Goal: Task Accomplishment & Management: Complete application form

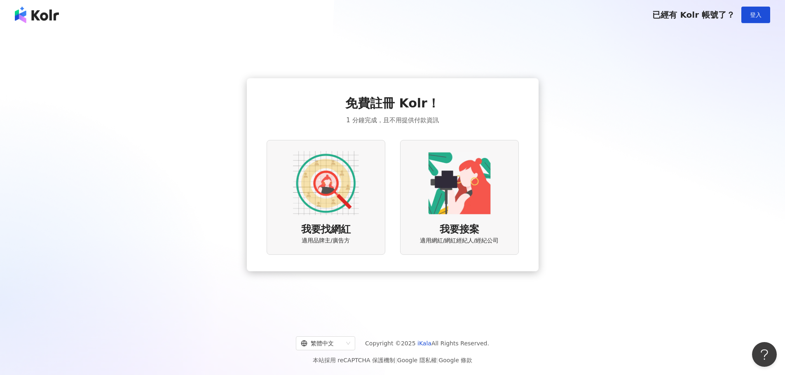
click at [321, 185] on img at bounding box center [326, 183] width 66 height 66
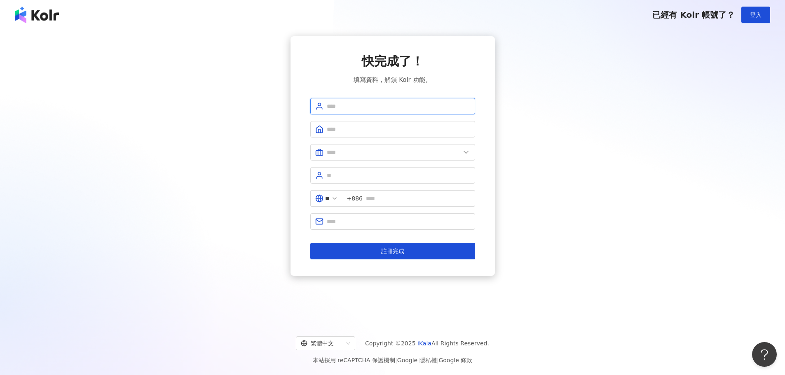
click at [400, 108] on input "text" at bounding box center [398, 106] width 143 height 9
click at [348, 104] on input "text" at bounding box center [398, 106] width 143 height 9
type input "****"
click at [338, 199] on icon at bounding box center [334, 198] width 7 height 7
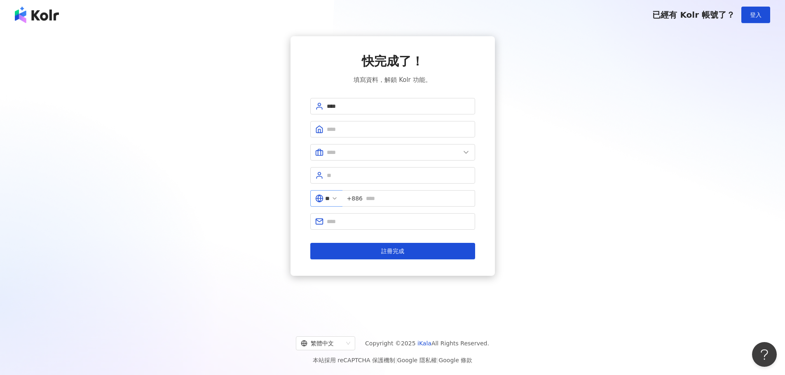
click at [337, 199] on span "**" at bounding box center [326, 198] width 32 height 16
click at [349, 200] on span "+886" at bounding box center [408, 198] width 133 height 16
click at [338, 197] on icon at bounding box center [334, 198] width 7 height 7
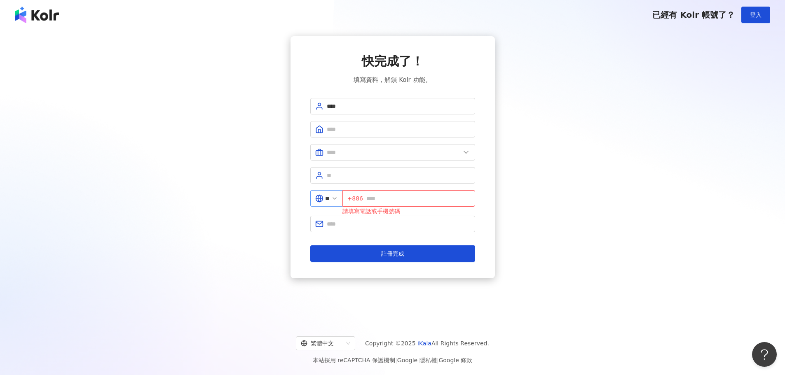
click at [338, 197] on icon at bounding box center [334, 198] width 7 height 7
click at [330, 199] on input "**" at bounding box center [327, 198] width 5 height 9
click at [320, 199] on icon at bounding box center [319, 198] width 3 height 7
click at [290, 285] on div "中國" at bounding box center [296, 285] width 79 height 15
type input "**"
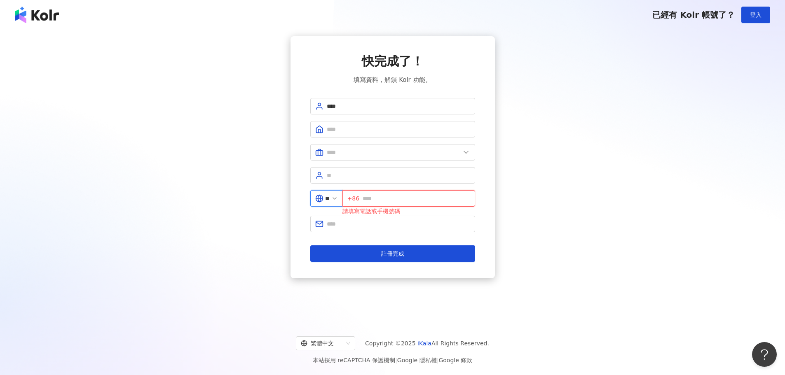
click at [381, 202] on input "text" at bounding box center [415, 198] width 107 height 9
type input "**********"
click at [353, 222] on input "text" at bounding box center [398, 224] width 143 height 9
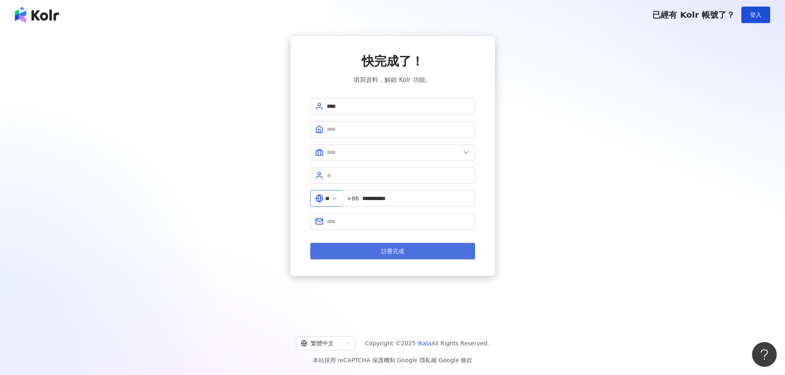
click at [353, 248] on button "註冊完成" at bounding box center [392, 251] width 165 height 16
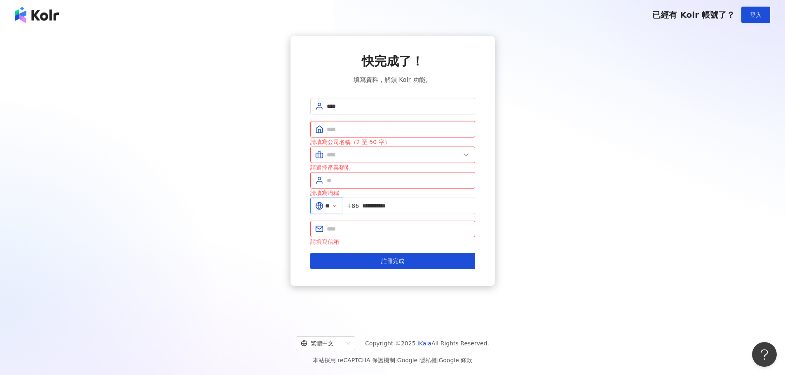
click at [352, 131] on input "text" at bounding box center [398, 129] width 143 height 9
type input "*********"
click at [355, 157] on input "text" at bounding box center [393, 154] width 133 height 9
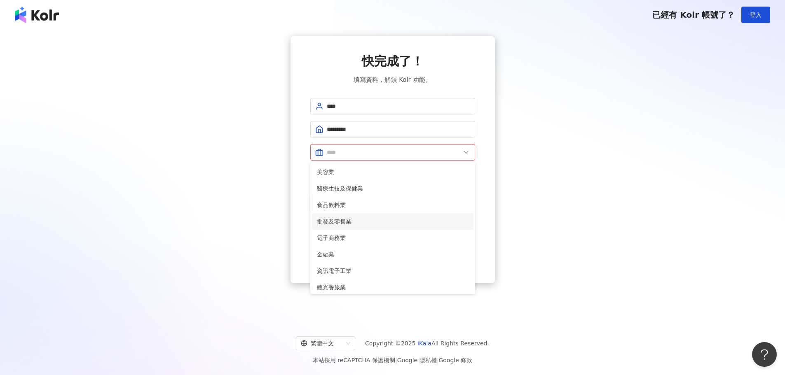
click at [356, 224] on span "批發及零售業" at bounding box center [393, 221] width 152 height 9
type input "******"
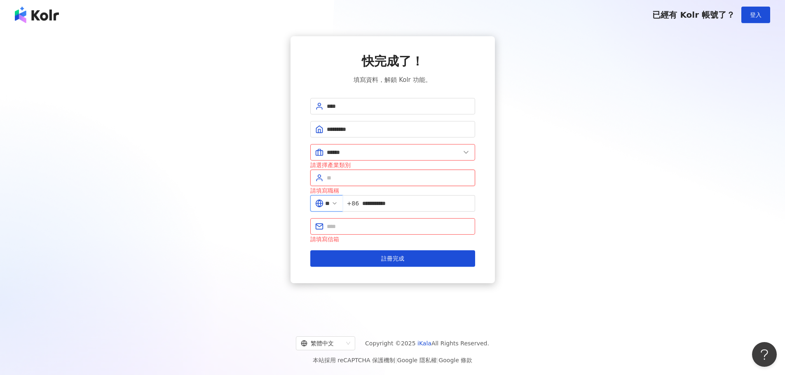
click at [346, 179] on input "text" at bounding box center [398, 177] width 143 height 9
type input "*"
type input "**"
click at [362, 228] on input "text" at bounding box center [398, 226] width 143 height 9
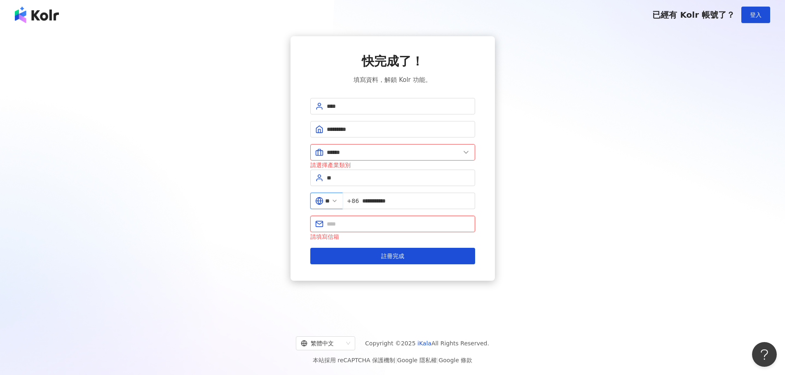
type input "**********"
click at [378, 259] on button "註冊完成" at bounding box center [392, 256] width 165 height 16
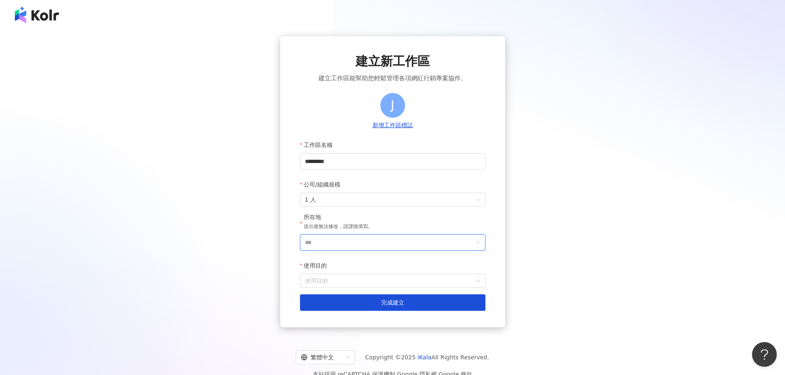
click at [363, 246] on input "***" at bounding box center [389, 243] width 169 height 16
click at [428, 172] on div "中國" at bounding box center [439, 171] width 79 height 15
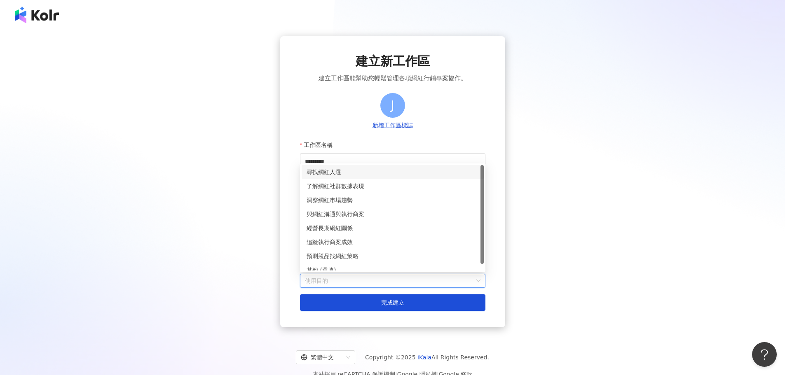
click at [359, 283] on input "使用目的" at bounding box center [392, 280] width 175 height 13
click at [337, 173] on div "尋找網紅人選" at bounding box center [392, 172] width 172 height 9
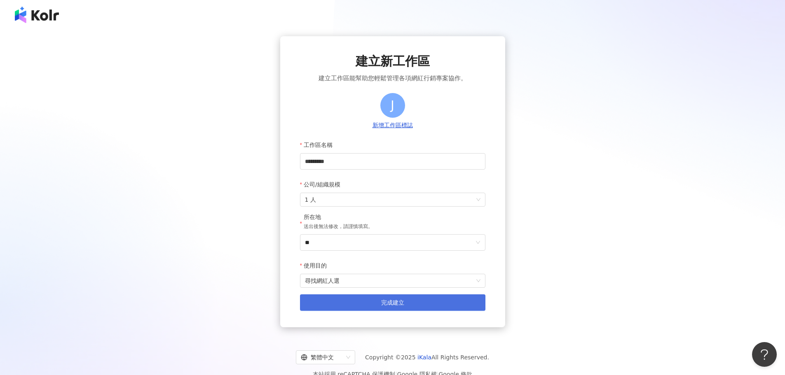
click at [360, 307] on button "完成建立" at bounding box center [392, 302] width 185 height 16
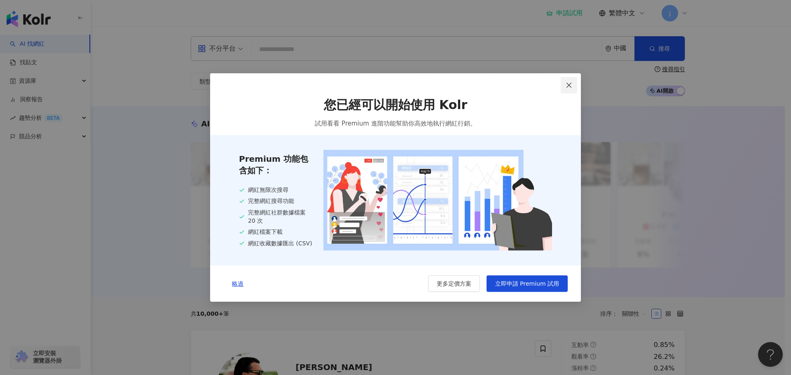
click at [568, 83] on icon "close" at bounding box center [568, 85] width 5 height 5
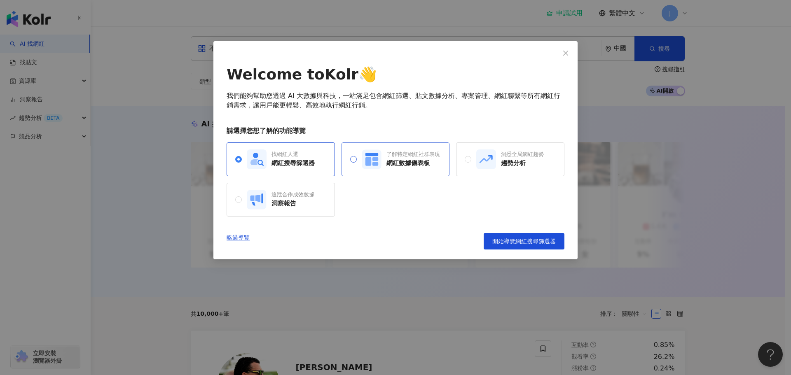
click at [367, 165] on icon at bounding box center [368, 161] width 6 height 9
click at [259, 150] on rect at bounding box center [257, 160] width 20 height 20
click at [511, 241] on span "開始導覽網紅搜尋篩選器" at bounding box center [523, 241] width 63 height 7
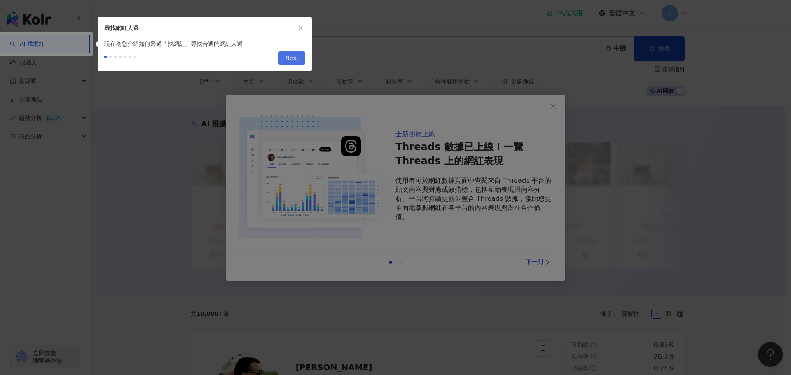
click at [295, 57] on span "Next" at bounding box center [292, 58] width 14 height 13
type input "**********"
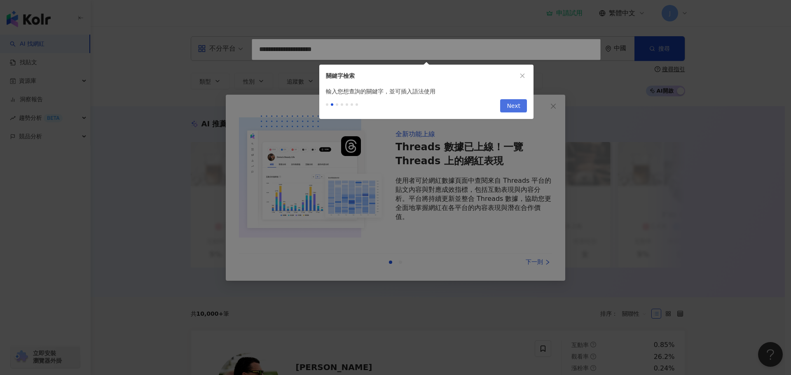
click at [518, 106] on span "Next" at bounding box center [514, 106] width 14 height 13
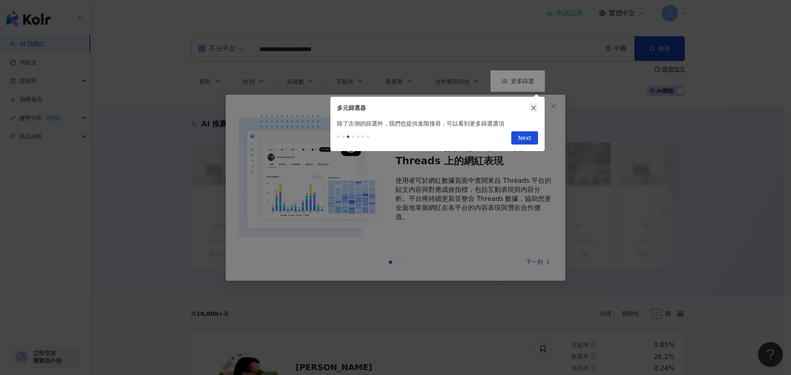
click at [534, 106] on icon "close" at bounding box center [534, 108] width 6 height 6
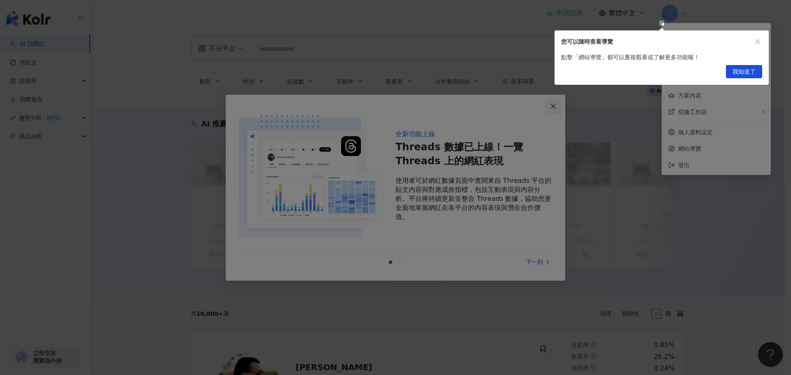
click at [552, 107] on body "AI 找網紅 找貼文 資源庫 洞察報告 趨勢分析 BETA 競品分析 立即安裝 瀏覽器外掛 申請試用 繁體中文 J 不分平台 中國 搜尋 loading 搜尋…" at bounding box center [392, 187] width 785 height 375
click at [739, 73] on span "我知道了" at bounding box center [743, 71] width 23 height 13
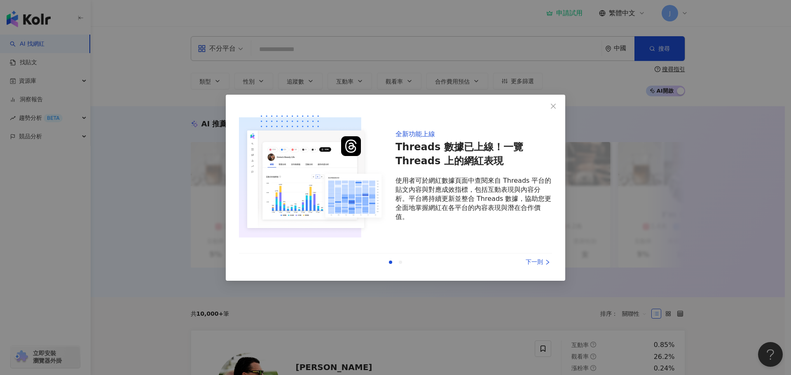
click at [645, 253] on div "全新功能上線 Threads 數據已上線！一覽 Threads 上的網紅表現 使用者可於網紅數據頁面中查閱來自 Threads 平台的貼文內容與對應成效指標，…" at bounding box center [395, 187] width 791 height 375
click at [555, 103] on button "Close" at bounding box center [553, 106] width 16 height 16
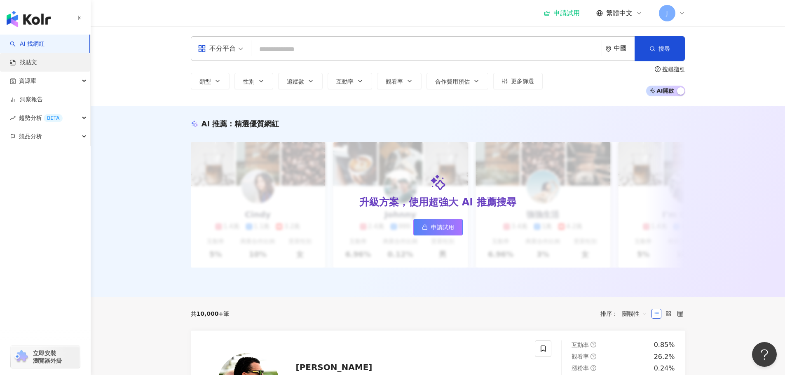
click at [36, 60] on link "找貼文" at bounding box center [23, 62] width 27 height 8
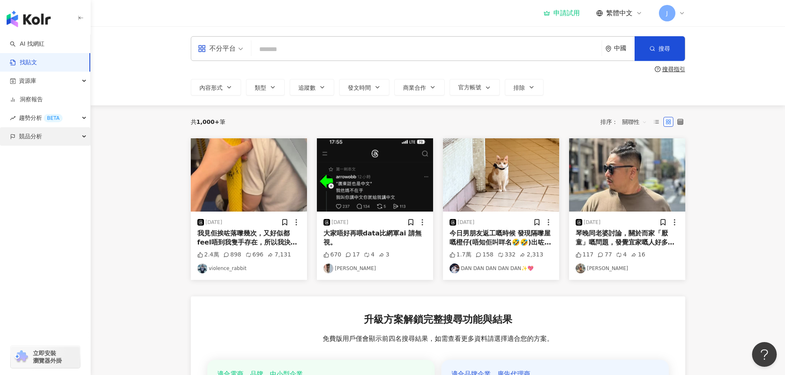
click at [37, 138] on span "競品分析" at bounding box center [30, 136] width 23 height 19
click at [37, 139] on span "競品分析" at bounding box center [30, 136] width 23 height 19
click at [49, 118] on div "BETA" at bounding box center [53, 118] width 19 height 8
click at [40, 78] on div "資源庫" at bounding box center [45, 81] width 90 height 19
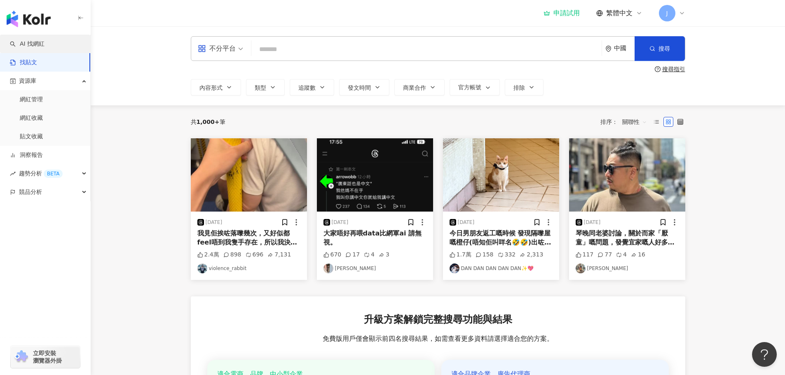
click at [44, 48] on link "AI 找網紅" at bounding box center [27, 44] width 35 height 8
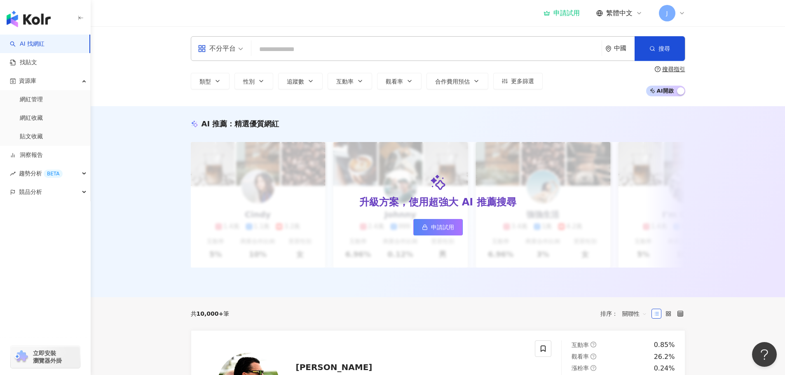
click at [502, 47] on input "search" at bounding box center [427, 50] width 344 height 16
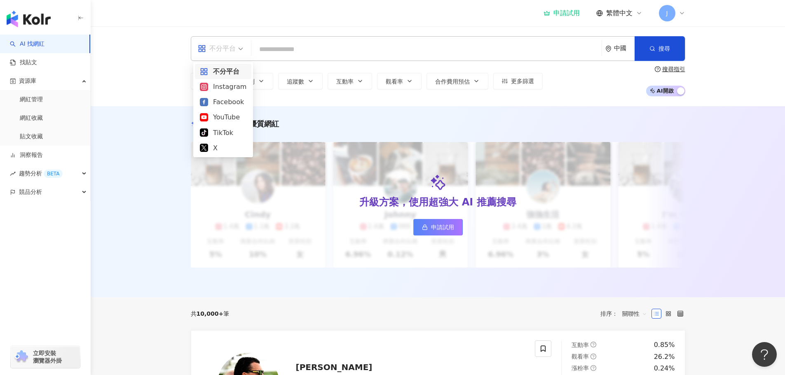
click at [226, 54] on div "不分平台" at bounding box center [217, 48] width 38 height 13
click at [224, 86] on div "Instagram" at bounding box center [223, 87] width 47 height 10
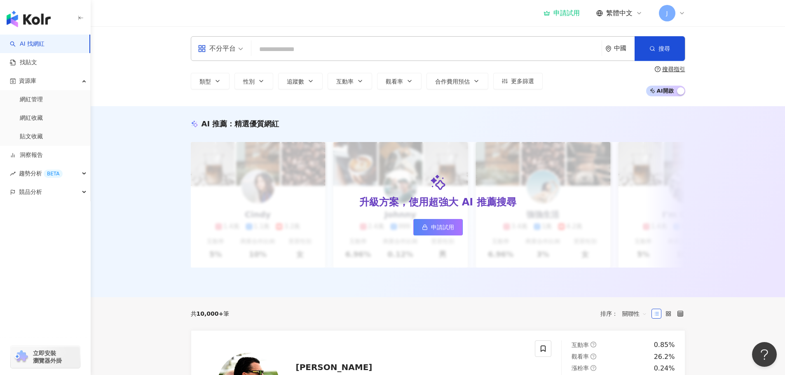
click at [299, 53] on input "search" at bounding box center [427, 50] width 344 height 16
click at [219, 47] on div "不分平台" at bounding box center [217, 48] width 38 height 13
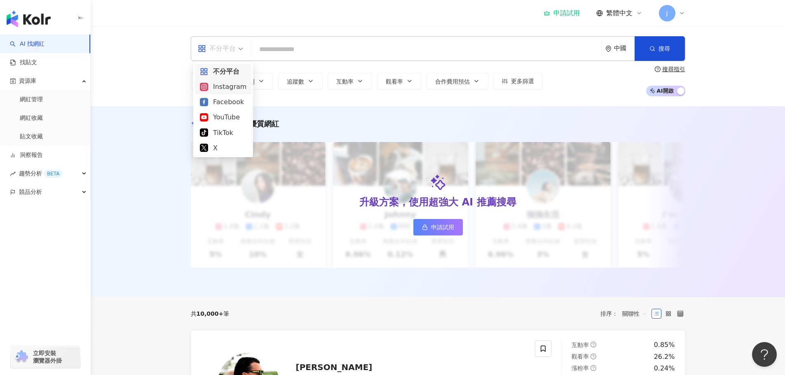
click at [224, 88] on div "Instagram" at bounding box center [223, 87] width 47 height 10
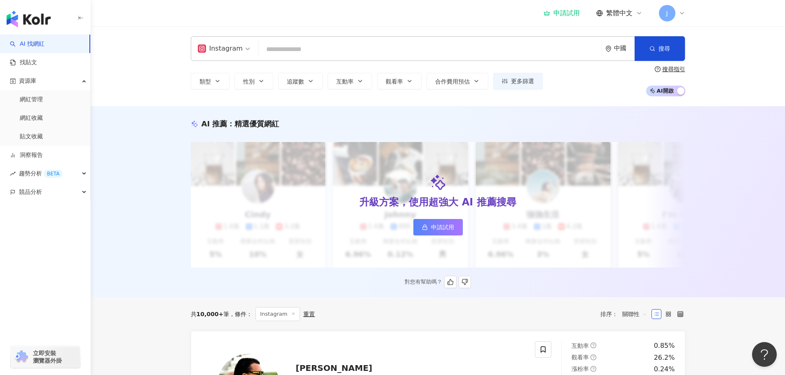
drag, startPoint x: 320, startPoint y: 129, endPoint x: 473, endPoint y: 132, distance: 152.8
click at [341, 131] on div "AI 推薦 ： 精選優質網紅 升級方案，使用超強大 AI 推薦搜尋 申請試用 Cindy 1.4萬 1.1萬 3.2萬 互動率 5% 商業合作比例 10% 受…" at bounding box center [437, 204] width 527 height 170
drag, startPoint x: 702, startPoint y: 140, endPoint x: 693, endPoint y: 143, distance: 9.8
click at [699, 142] on div "AI 推薦 ： 精選優質網紅 升級方案，使用超強大 AI 推薦搜尋 申請試用 Cindy 1.4萬 1.1萬 3.2萬 互動率 5% 商業合作比例 10% 受…" at bounding box center [438, 201] width 694 height 191
